Goal: Information Seeking & Learning: Learn about a topic

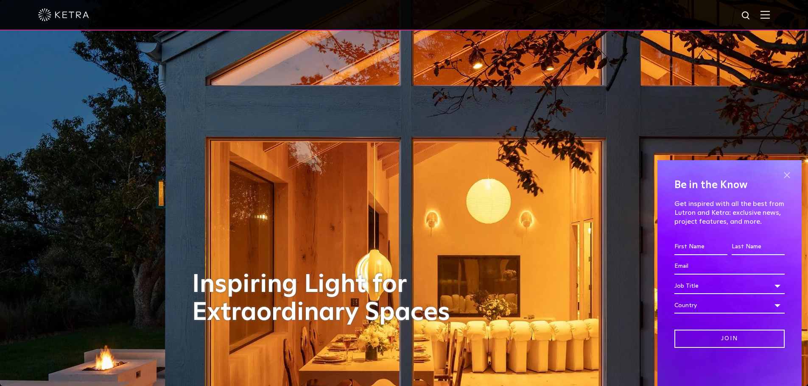
click at [786, 173] on span at bounding box center [786, 175] width 13 height 13
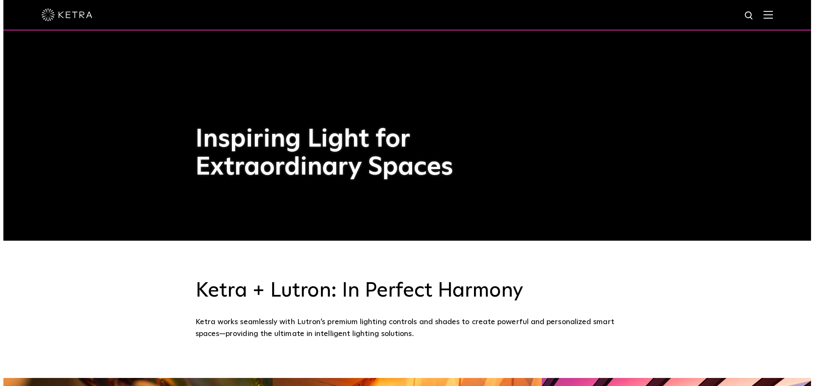
scroll to position [85, 0]
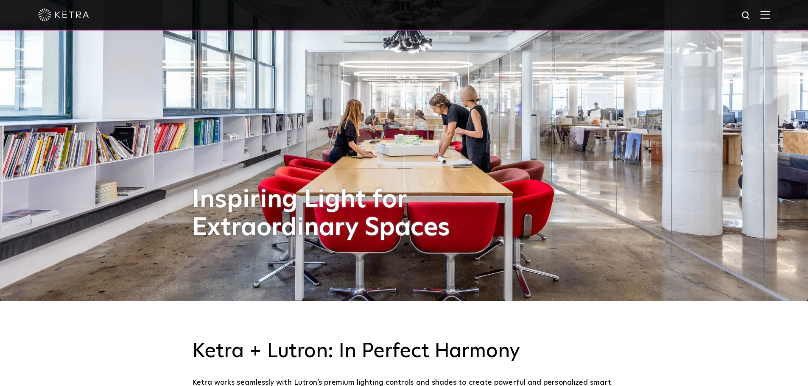
click at [770, 19] on img at bounding box center [765, 15] width 9 height 8
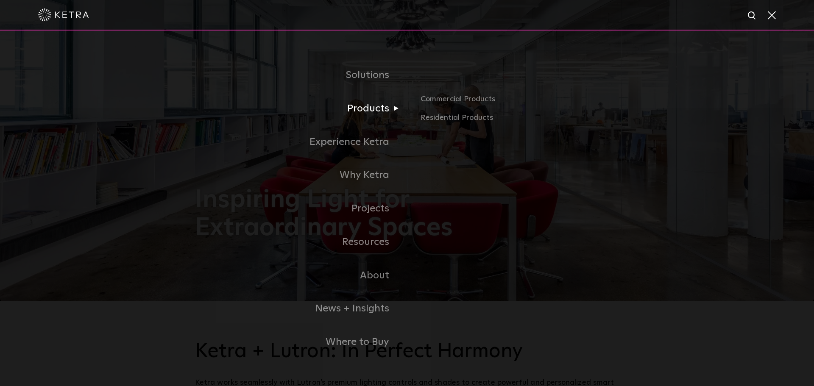
click at [369, 115] on link "Products" at bounding box center [301, 109] width 212 height 34
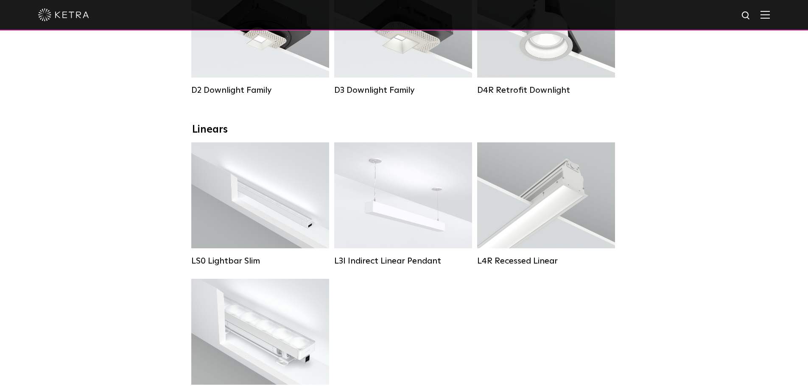
scroll to position [255, 0]
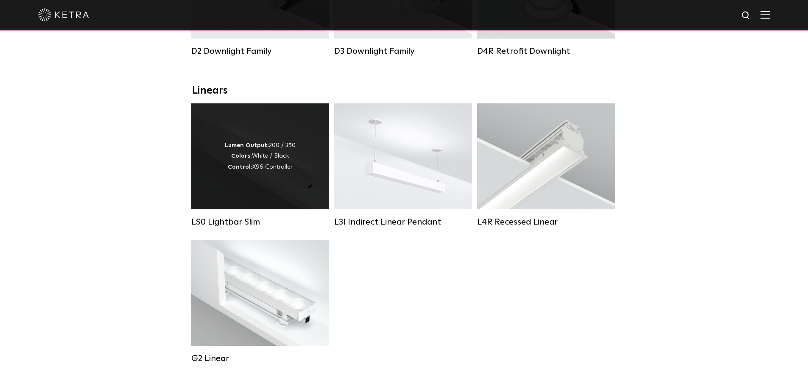
click at [297, 190] on div "Lumen Output: 200 / 350 Colors: White / Black Control: X96 Controller" at bounding box center [260, 157] width 138 height 106
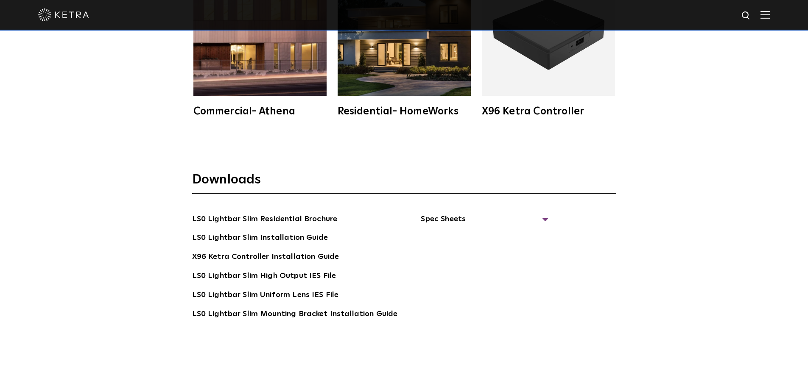
scroll to position [1654, 0]
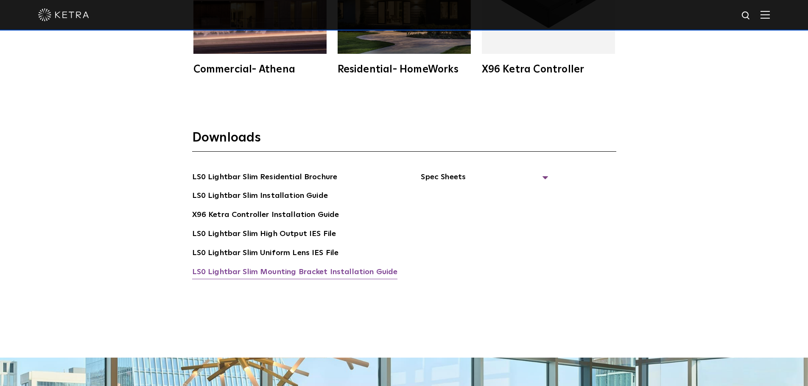
click at [348, 271] on link "LS0 Lightbar Slim Mounting Bracket Installation Guide" at bounding box center [295, 273] width 206 height 14
click at [542, 179] on span "Spec Sheets" at bounding box center [484, 180] width 127 height 19
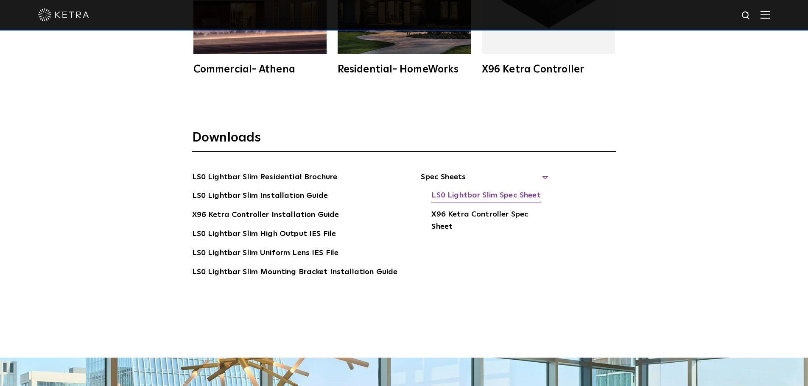
click at [506, 195] on link "LS0 Lightbar Slim Spec Sheet" at bounding box center [485, 197] width 109 height 14
